Goal: Find specific page/section

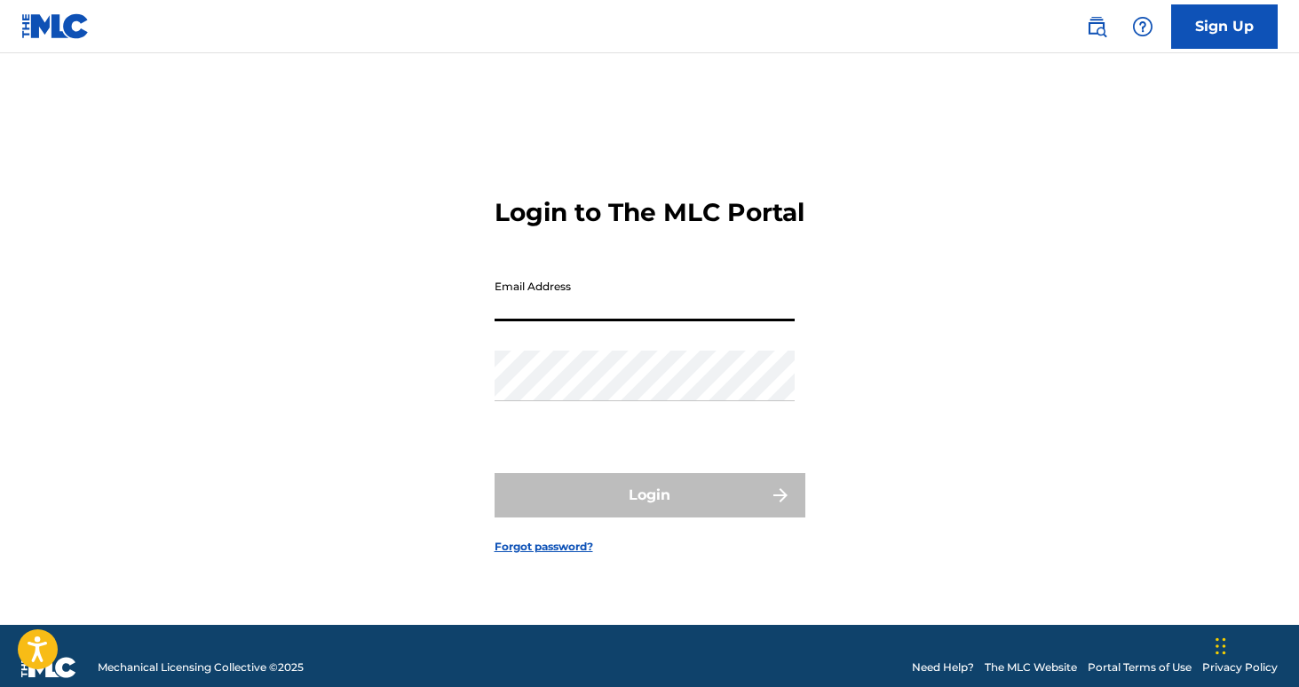
click at [608, 315] on input "Email Address" at bounding box center [644, 296] width 300 height 51
type input "[PERSON_NAME][EMAIL_ADDRESS][DOMAIN_NAME]"
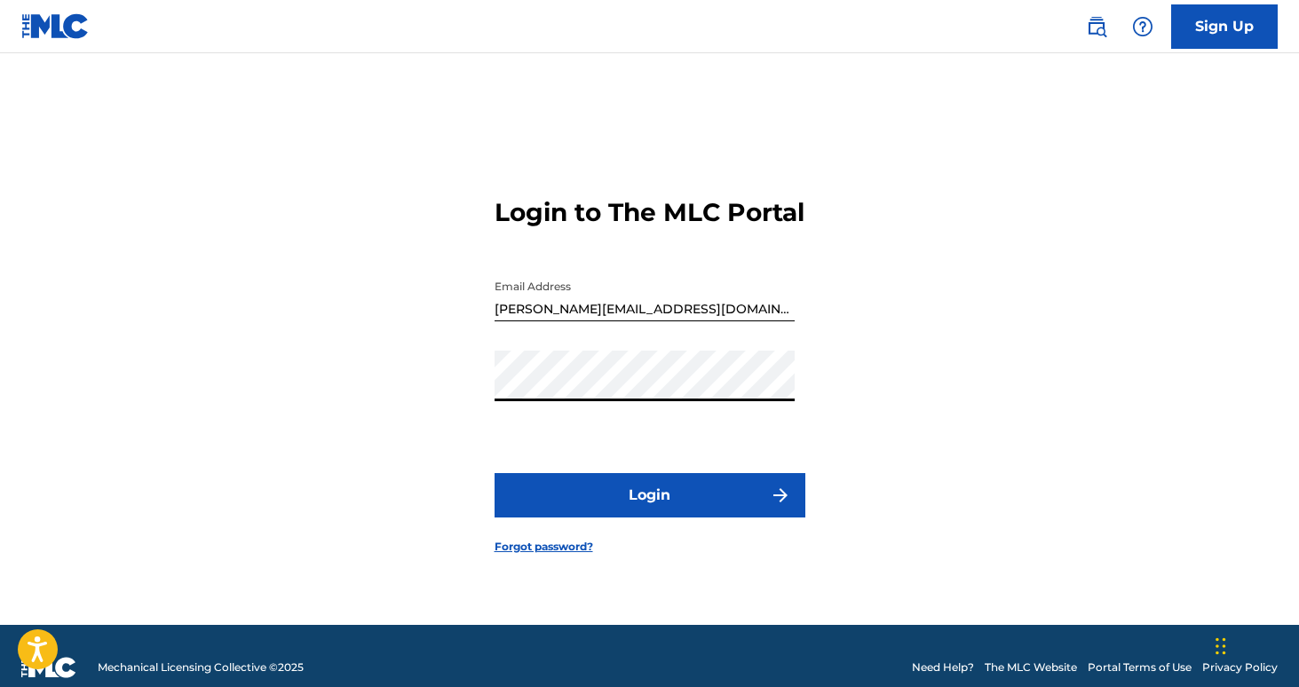
click at [494, 473] on button "Login" at bounding box center [649, 495] width 311 height 44
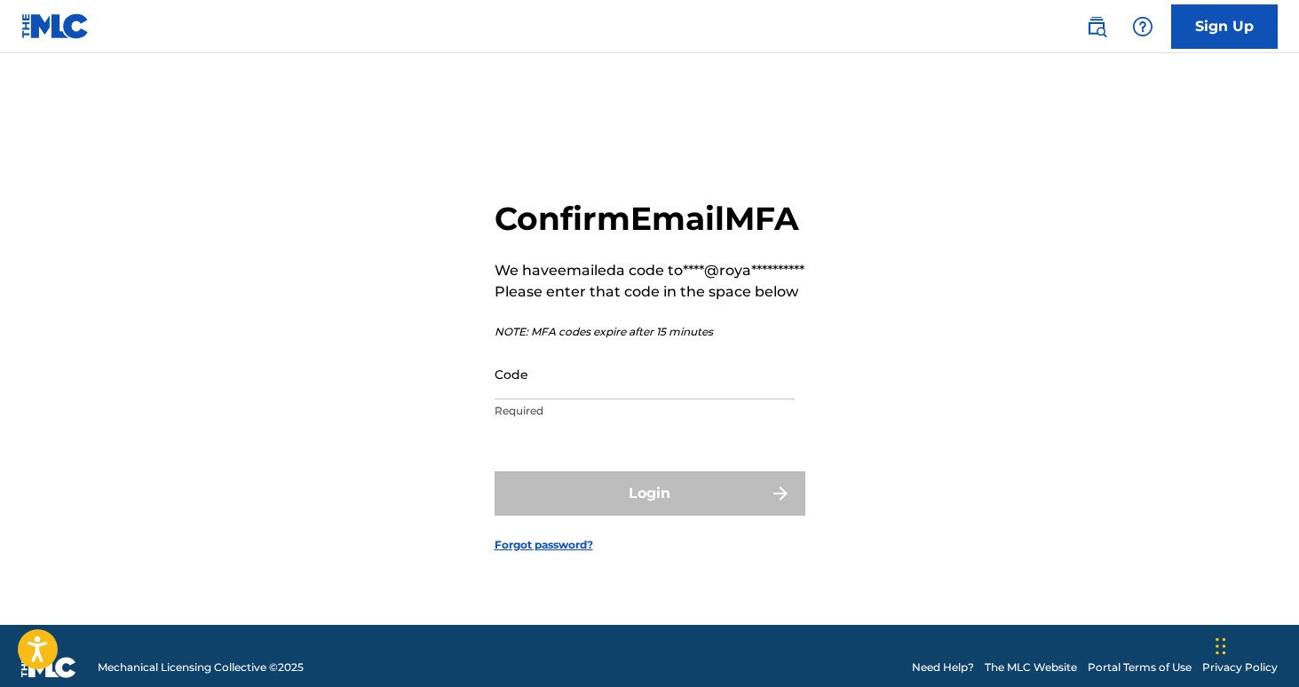
click at [599, 400] on input "Code" at bounding box center [644, 374] width 300 height 51
paste input "628602"
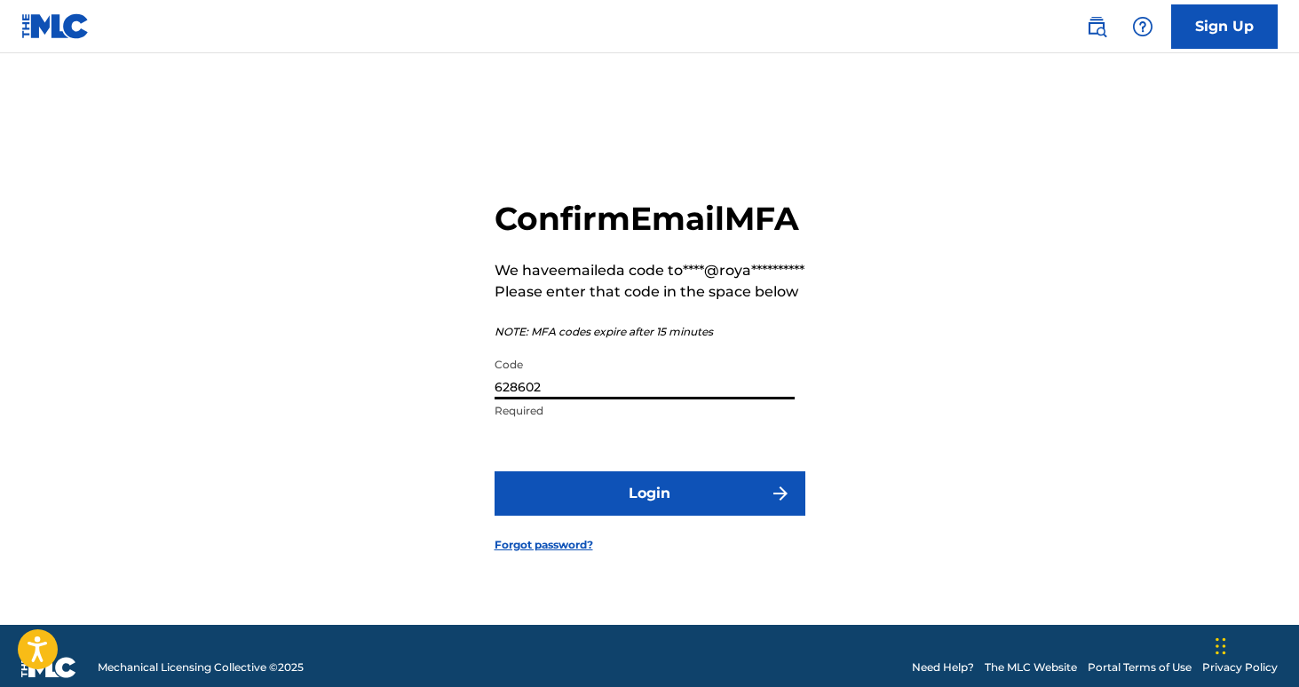
type input "628602"
click at [494, 471] on button "Login" at bounding box center [649, 493] width 311 height 44
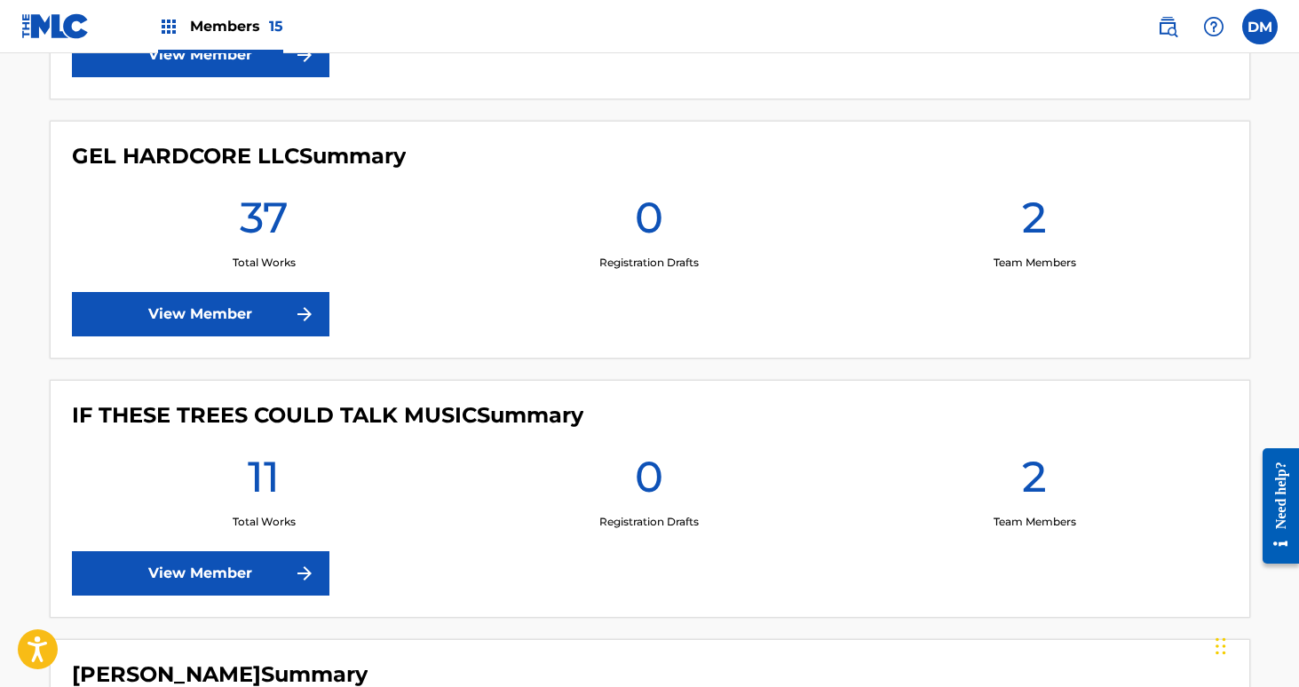
scroll to position [1341, 0]
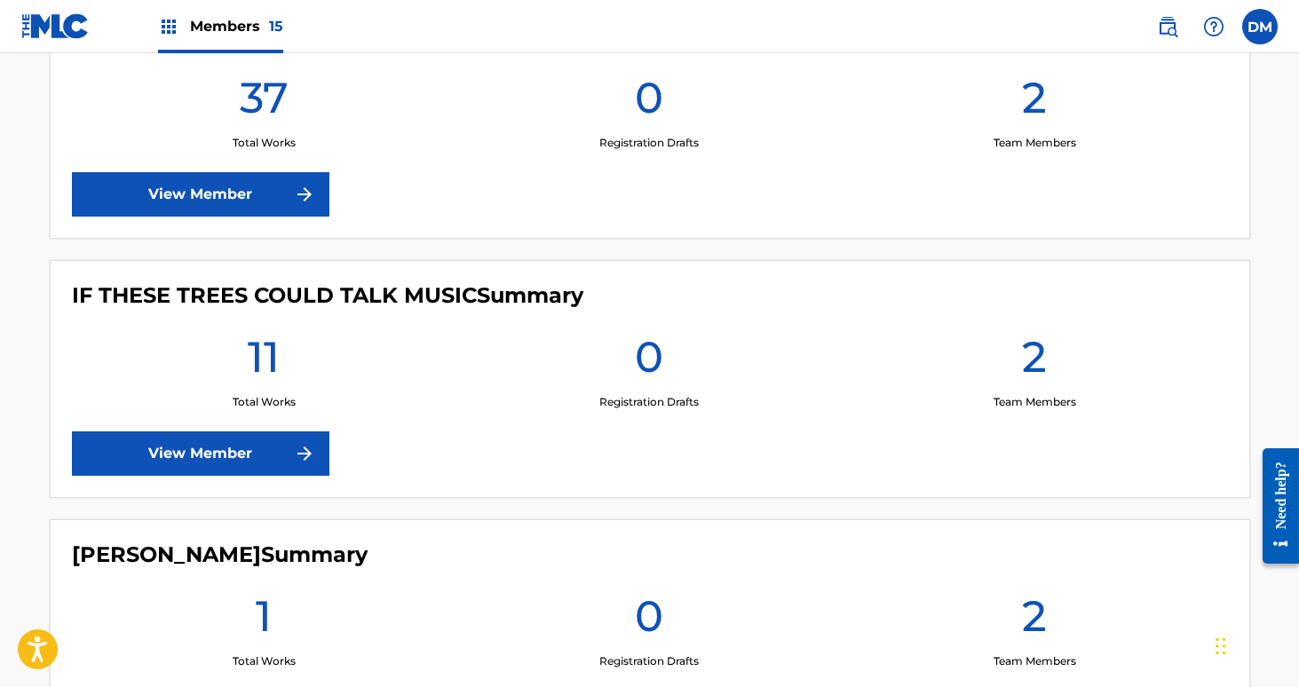
click at [210, 458] on link "View Member" at bounding box center [200, 453] width 257 height 44
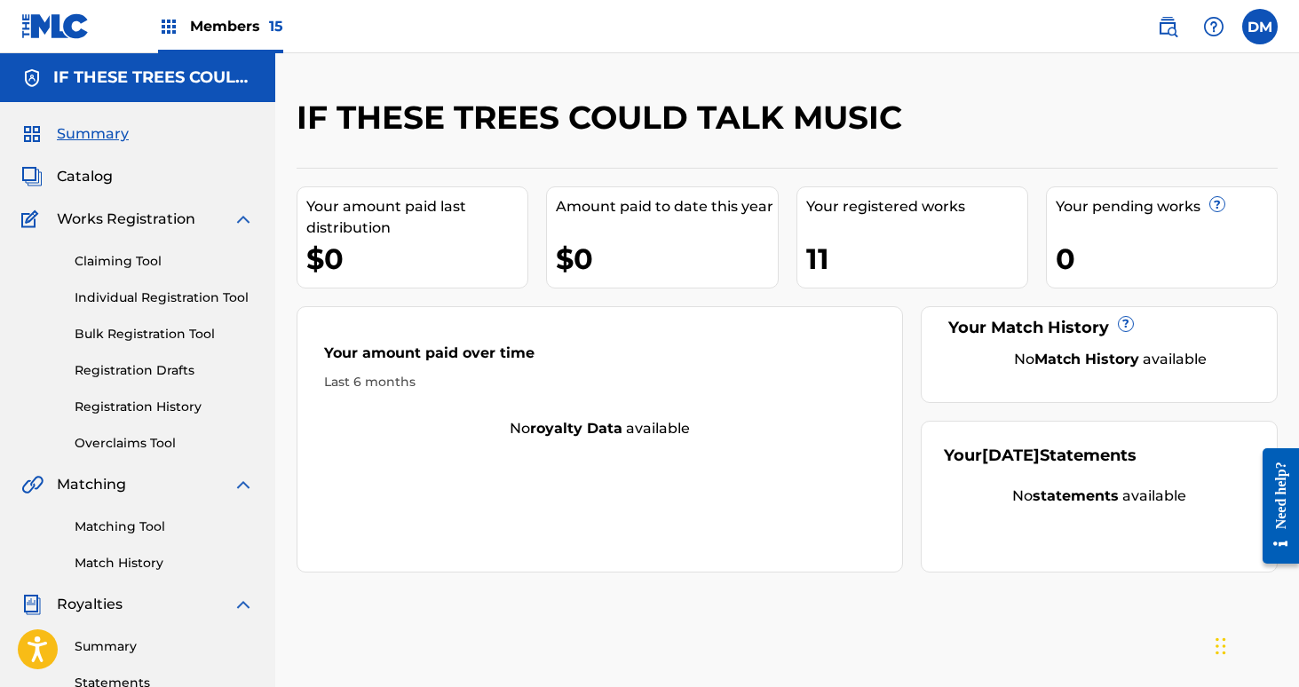
click at [250, 25] on span "Members 15" at bounding box center [236, 26] width 93 height 20
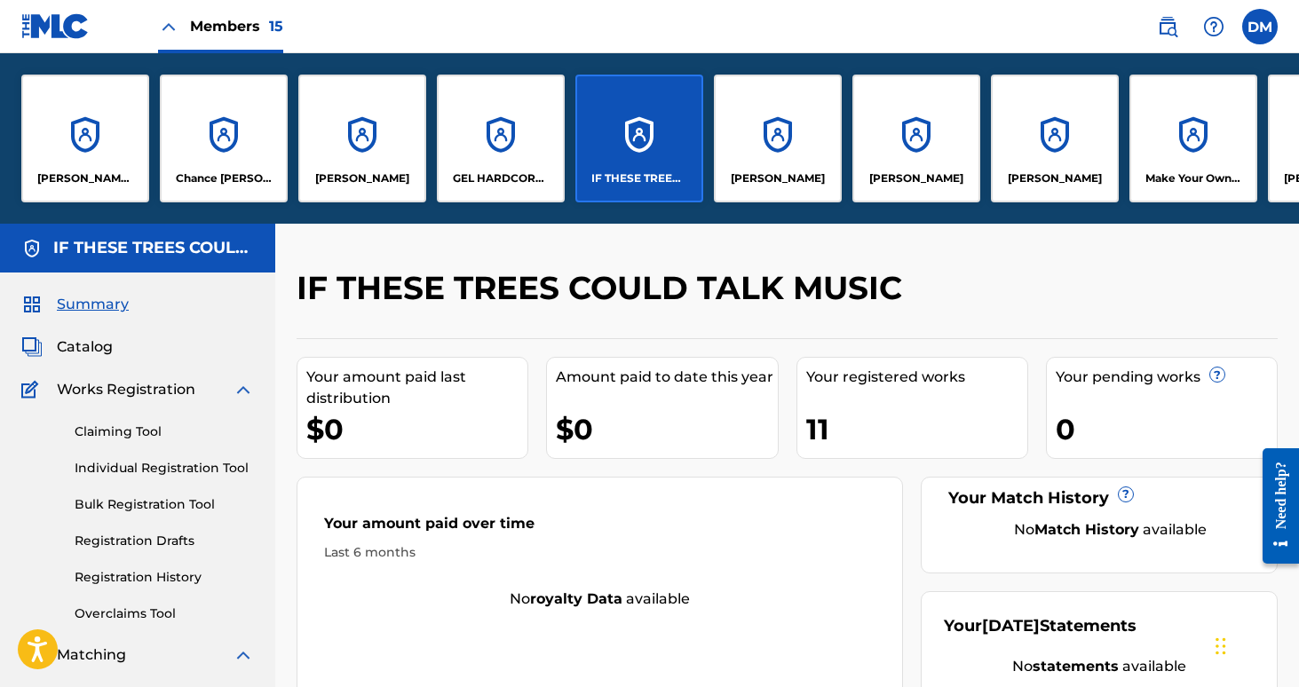
click at [503, 150] on div "GEL HARDCORE LLC" at bounding box center [501, 139] width 128 height 128
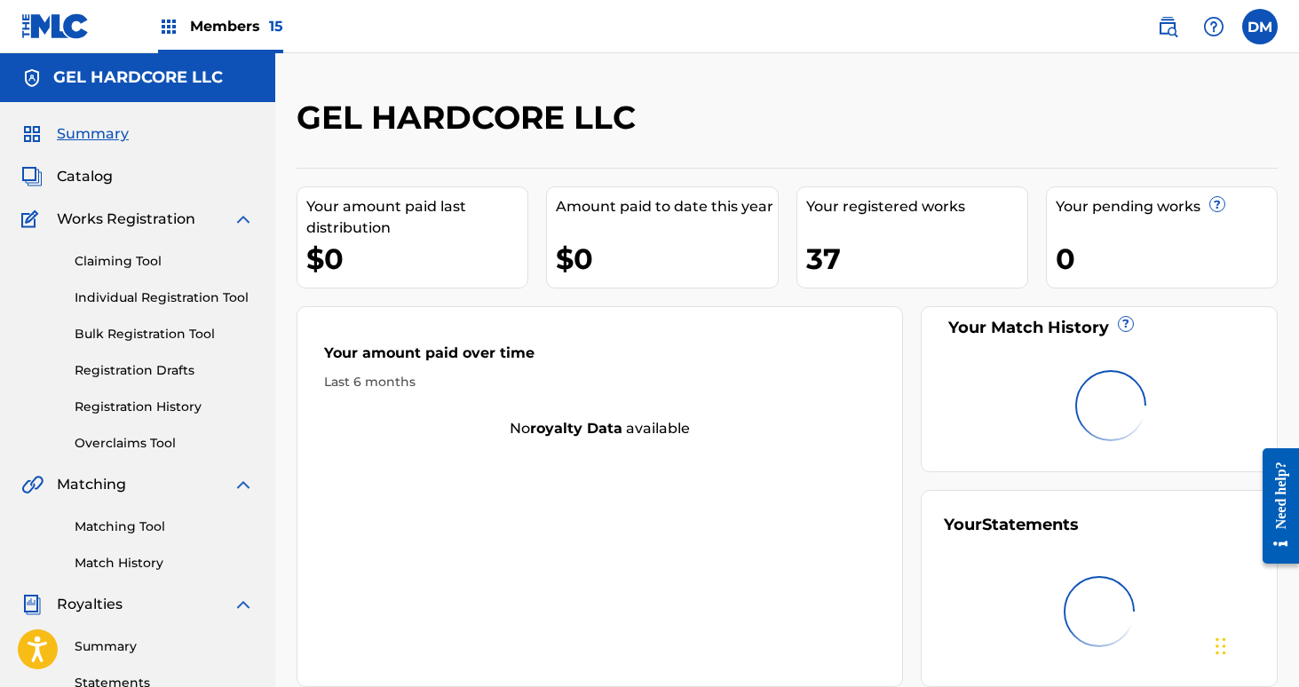
click at [264, 33] on span "Members 15" at bounding box center [236, 26] width 93 height 20
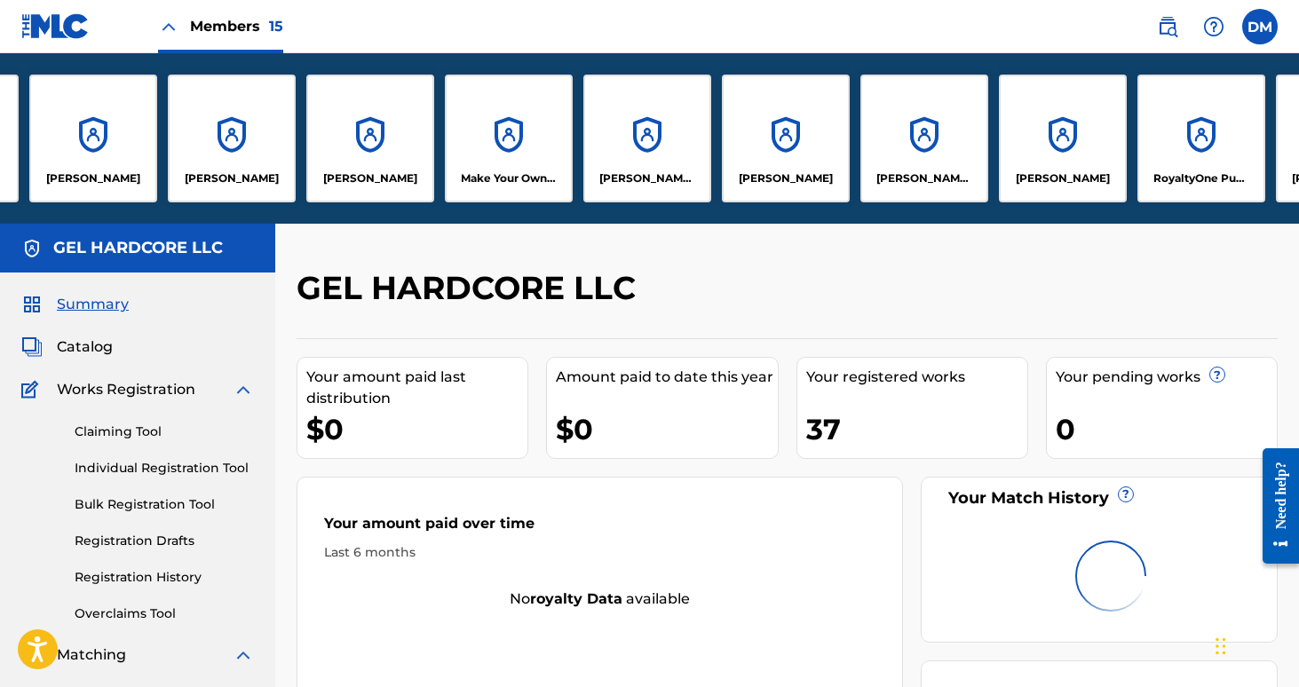
scroll to position [0, 811]
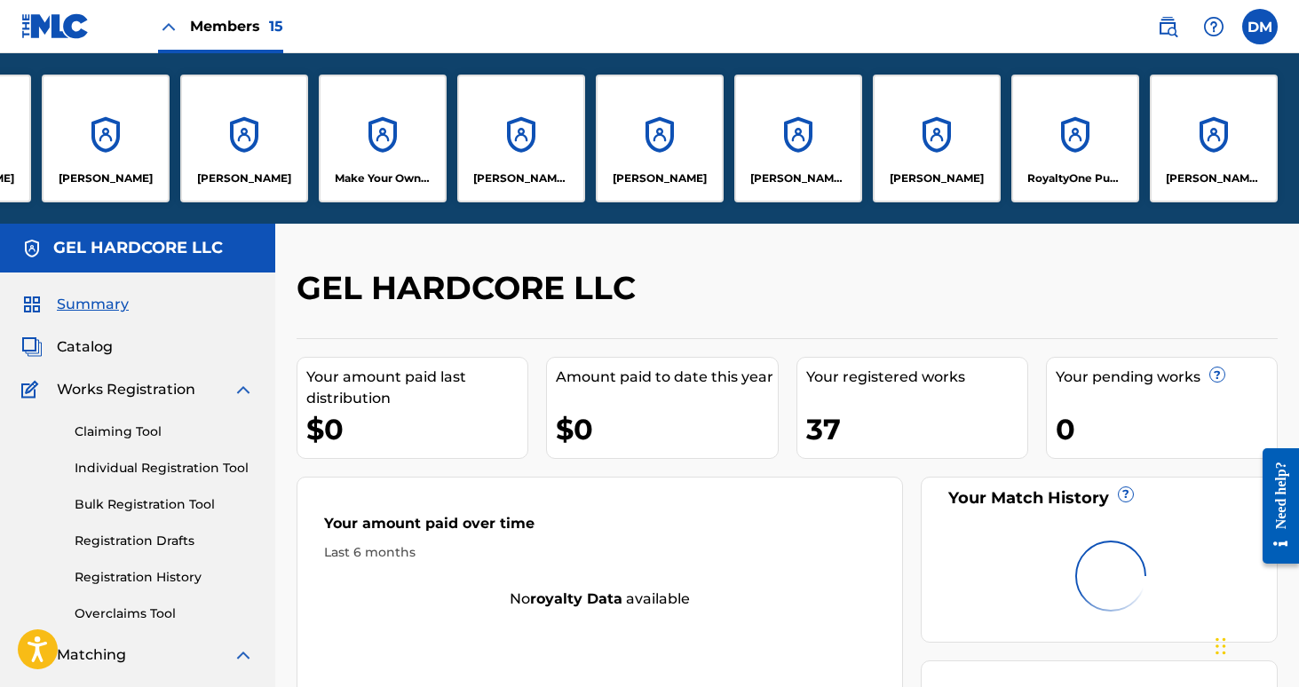
click at [1214, 164] on div "[PERSON_NAME] MUSIC" at bounding box center [1214, 139] width 128 height 128
